Goal: Check status: Check status

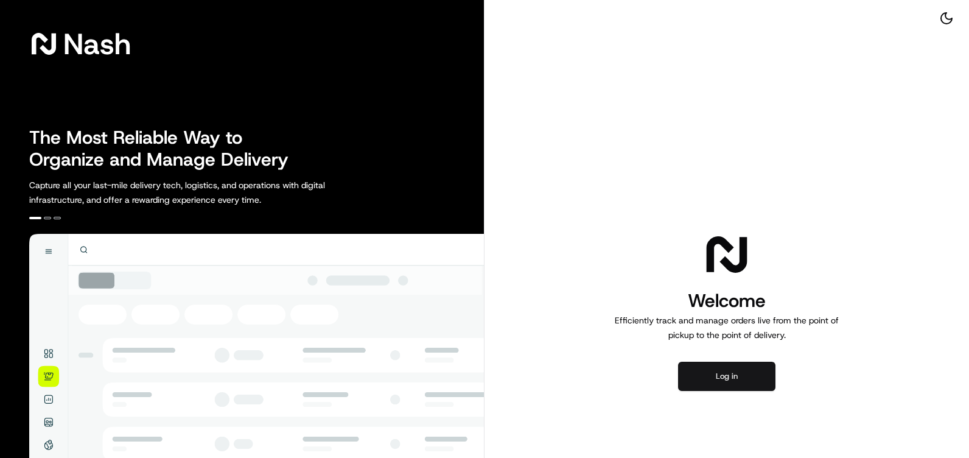
click at [734, 368] on button "Log in" at bounding box center [726, 376] width 97 height 29
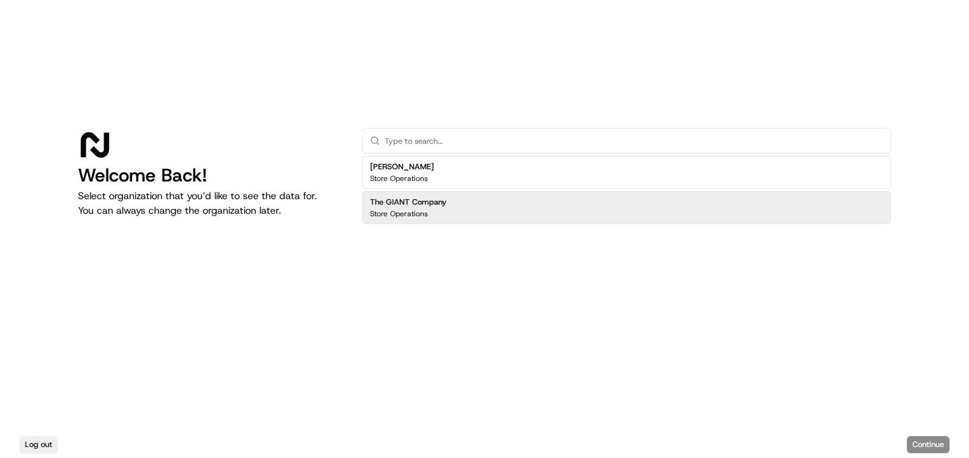
click at [420, 202] on h2 "The GIANT Company" at bounding box center [408, 202] width 77 height 11
click at [926, 443] on button "Continue" at bounding box center [928, 444] width 43 height 17
